Goal: Task Accomplishment & Management: Use online tool/utility

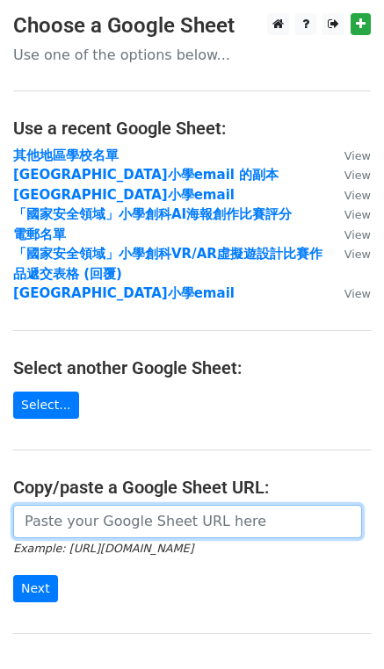
click at [134, 518] on input "url" at bounding box center [187, 521] width 348 height 33
paste input "https://docs.google.com/spreadsheets/d/1gm_CBRDVqaulBpngT9QJiSggiNcy5LMve0R3IWo…"
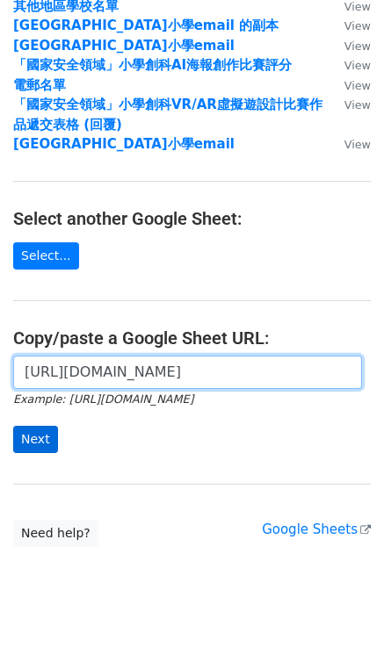
type input "https://docs.google.com/spreadsheets/d/1gm_CBRDVqaulBpngT9QJiSggiNcy5LMve0R3IWo…"
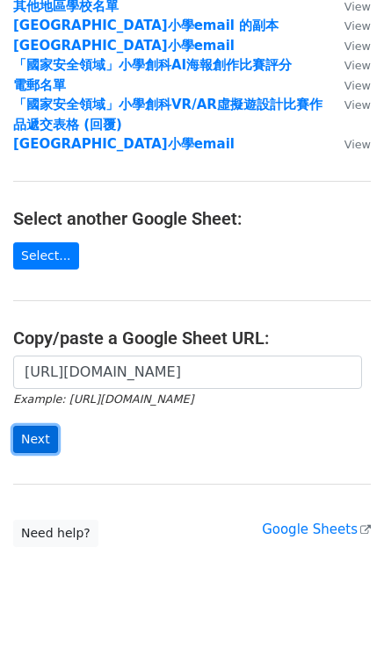
click at [22, 442] on input "Next" at bounding box center [35, 439] width 45 height 27
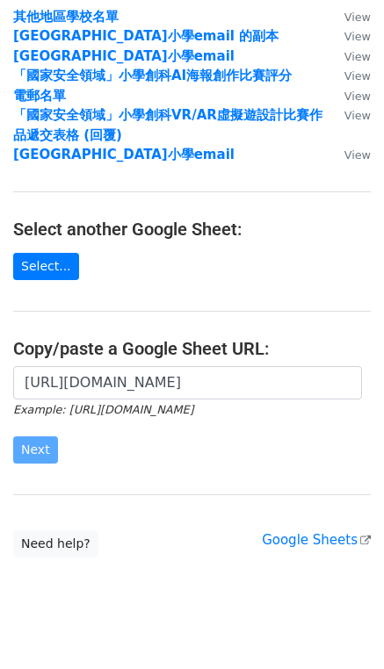
scroll to position [77, 0]
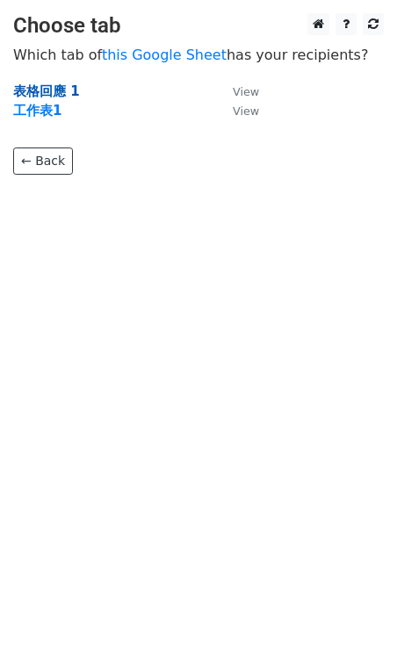
click at [59, 90] on strong "表格回應 1" at bounding box center [46, 91] width 67 height 16
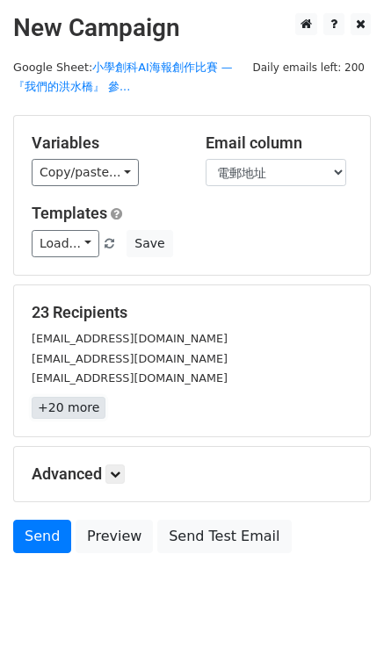
click at [91, 402] on link "+20 more" at bounding box center [69, 408] width 74 height 22
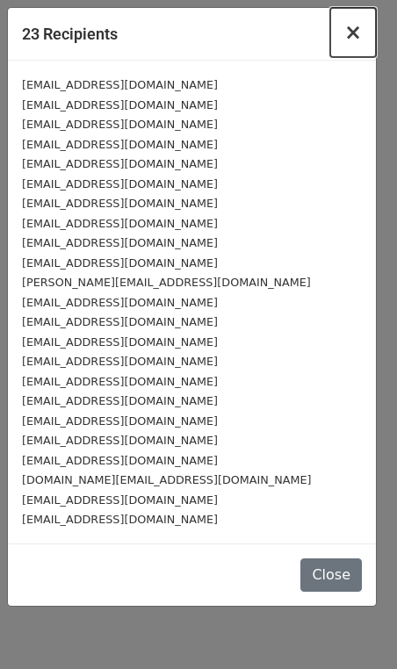
click at [361, 32] on span "×" at bounding box center [353, 32] width 18 height 25
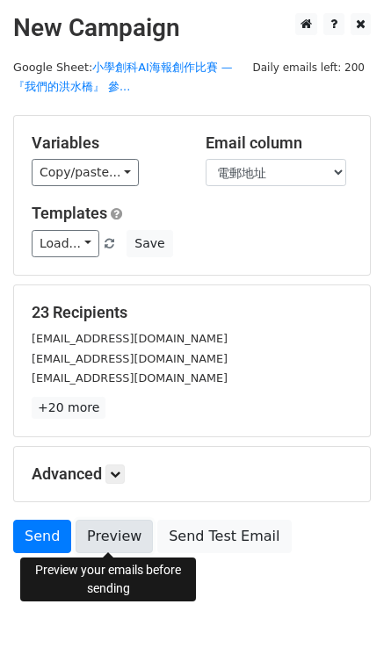
click at [109, 536] on link "Preview" at bounding box center [113, 536] width 77 height 33
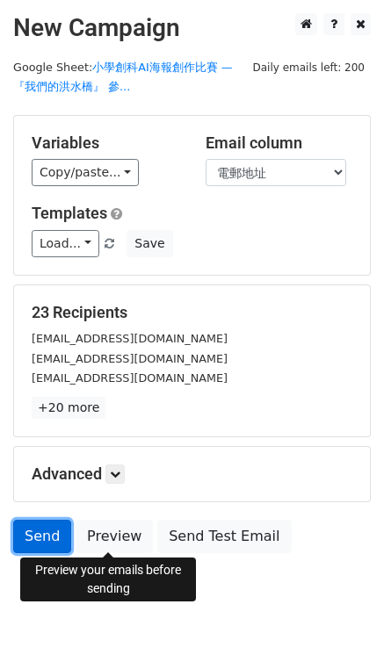
click at [39, 535] on link "Send" at bounding box center [42, 536] width 58 height 33
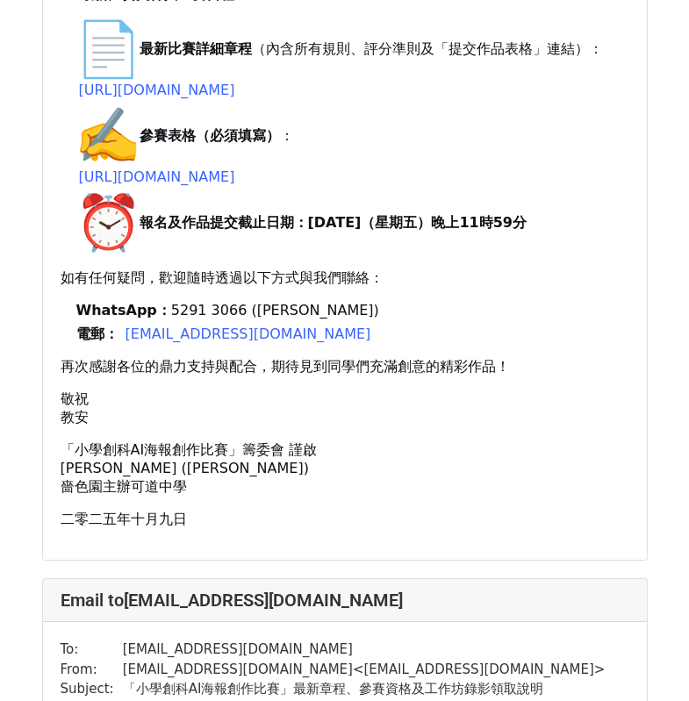
scroll to position [627, 0]
